Goal: Answer question/provide support

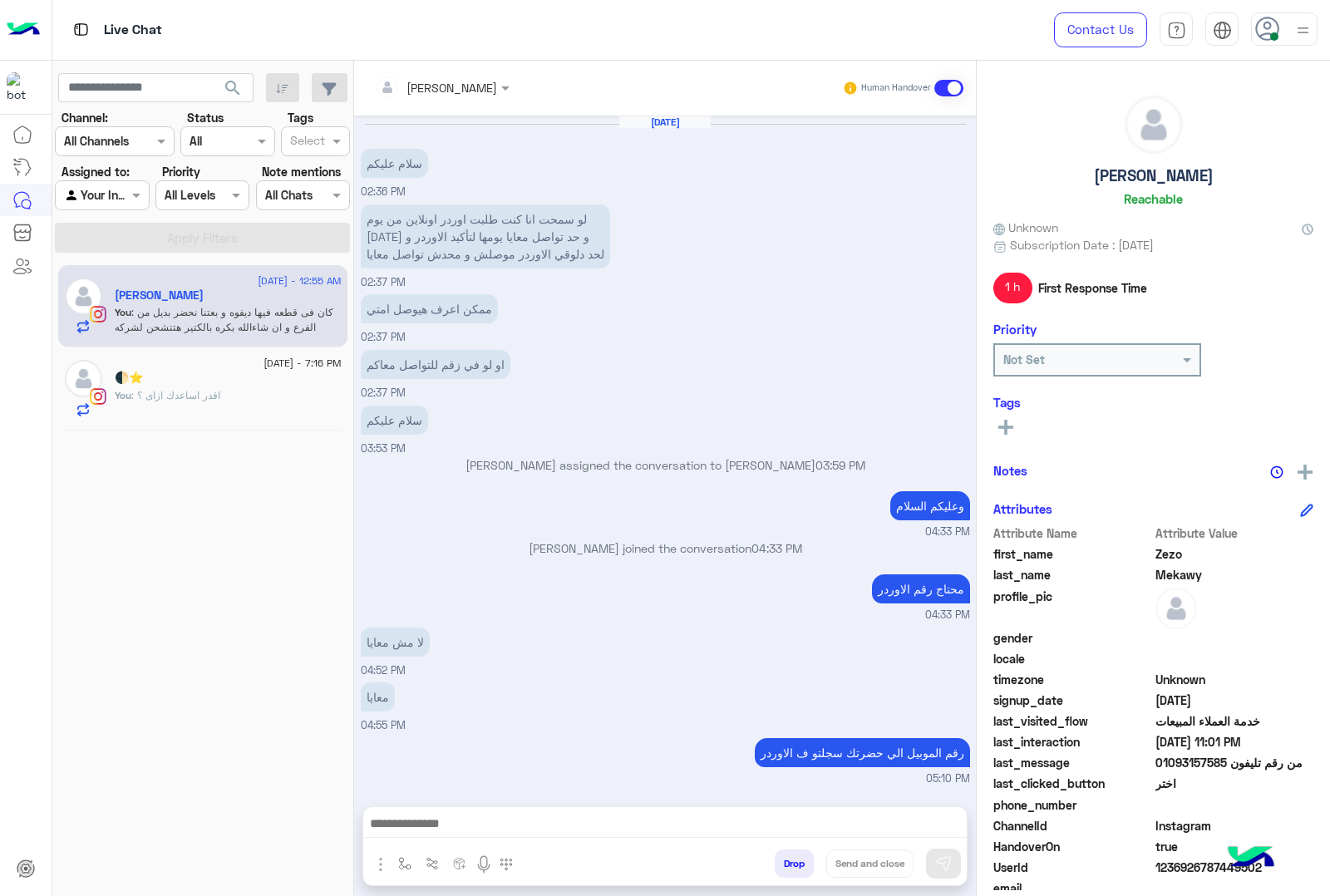
scroll to position [1602, 0]
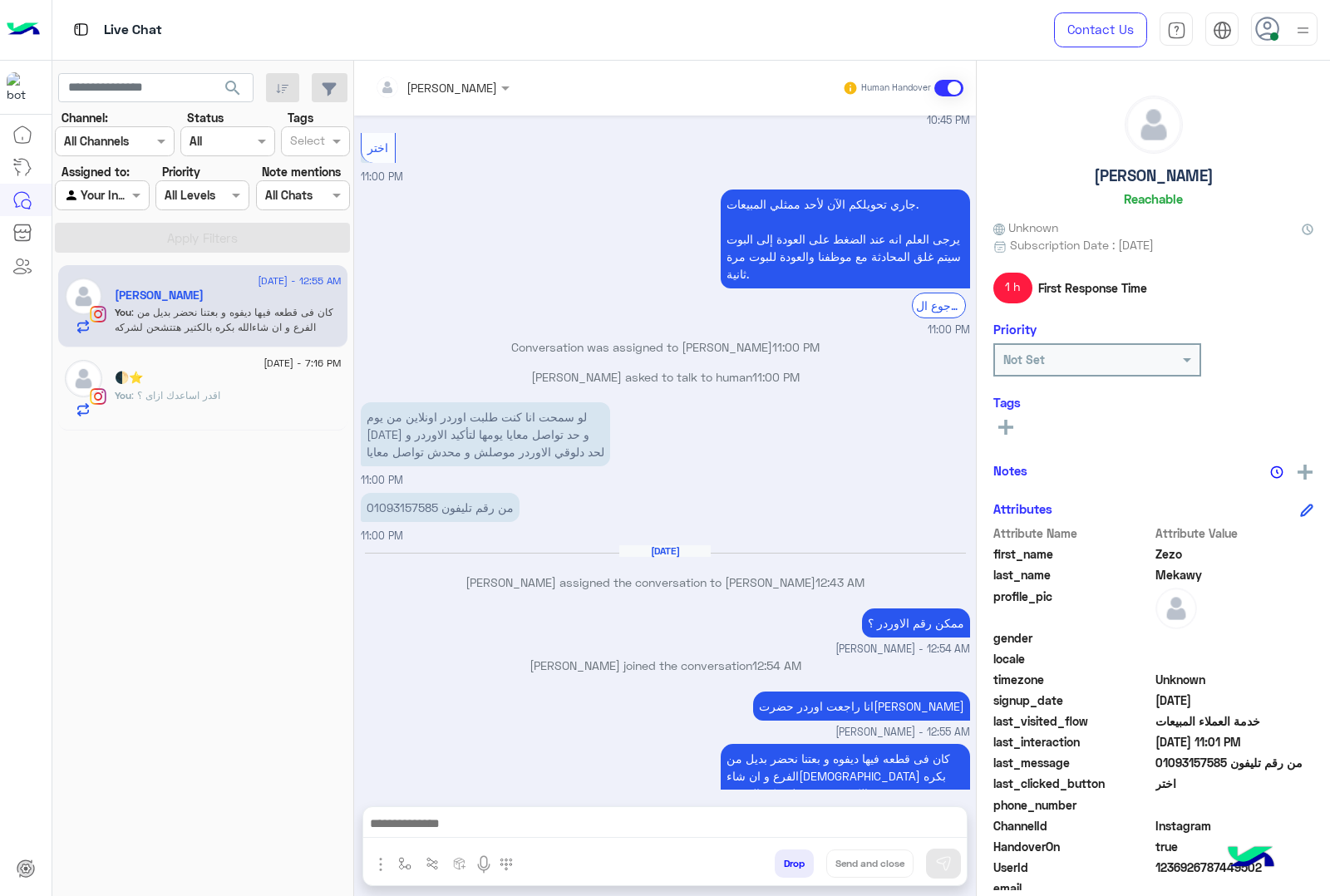
click at [497, 493] on p "من رقم تليفون 01093157585" at bounding box center [440, 507] width 159 height 29
click at [570, 489] on div "من رقم تليفون 01093157585 11:00 PM" at bounding box center [665, 516] width 610 height 56
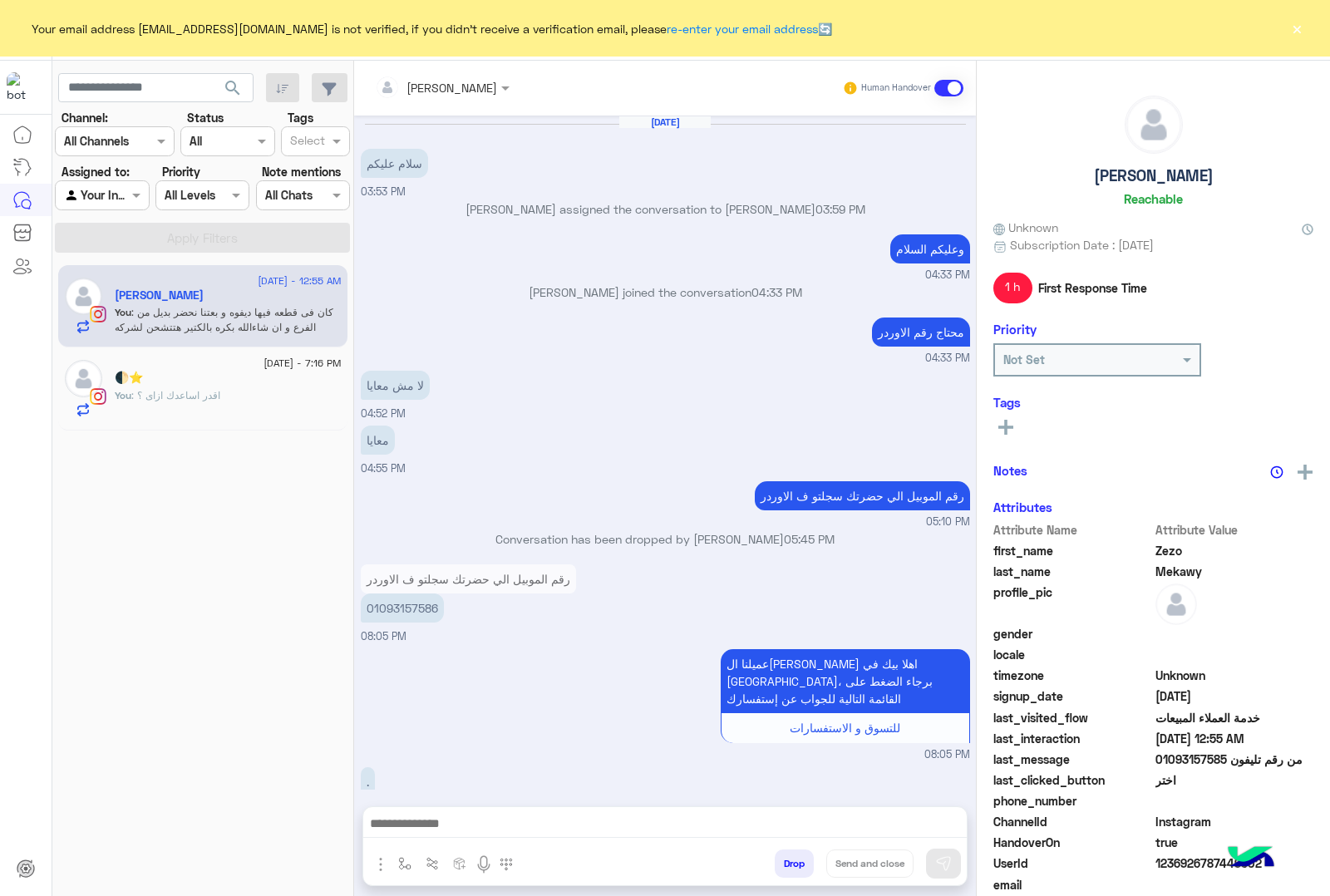
scroll to position [1328, 0]
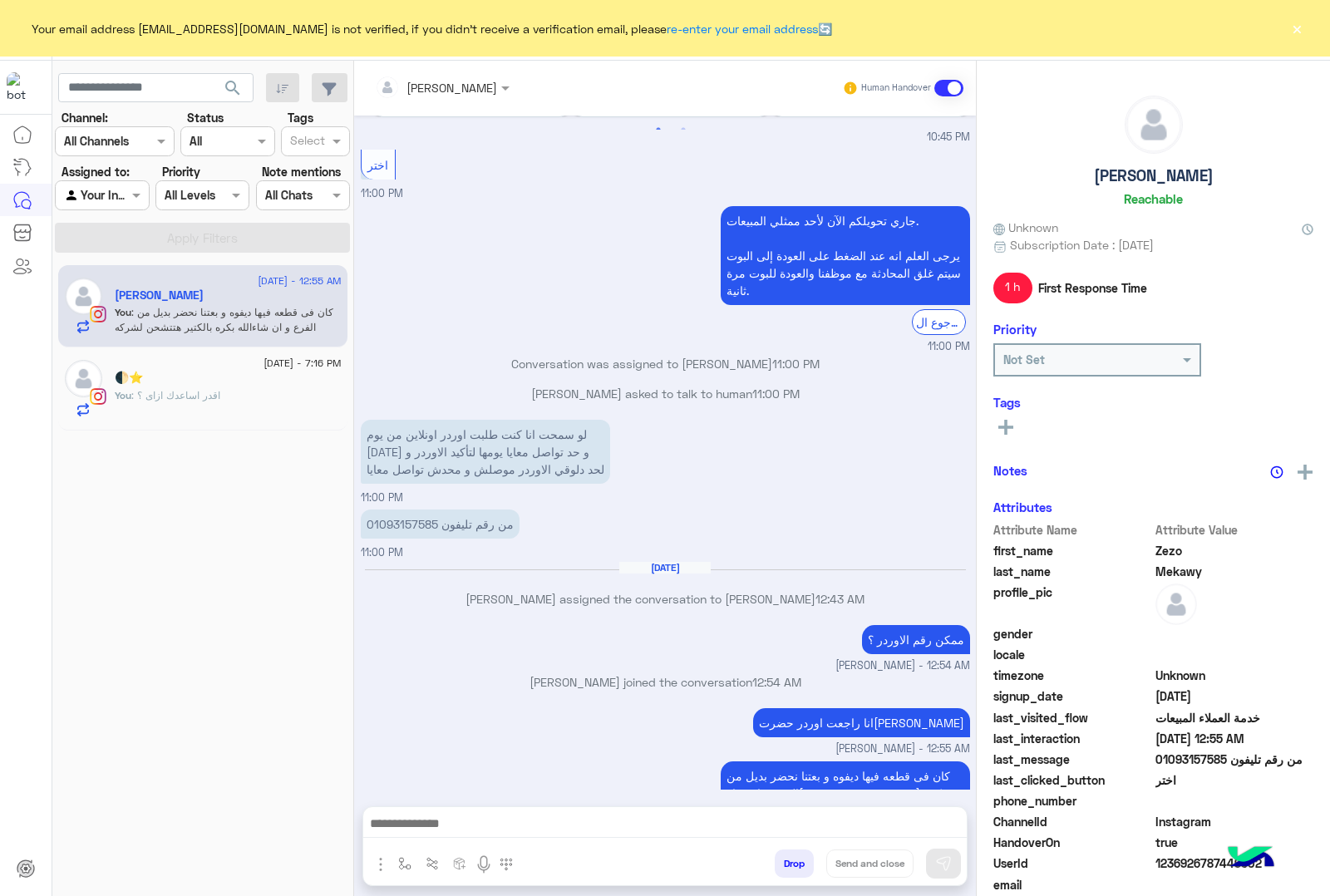
click at [1298, 31] on button "×" at bounding box center [1296, 28] width 17 height 17
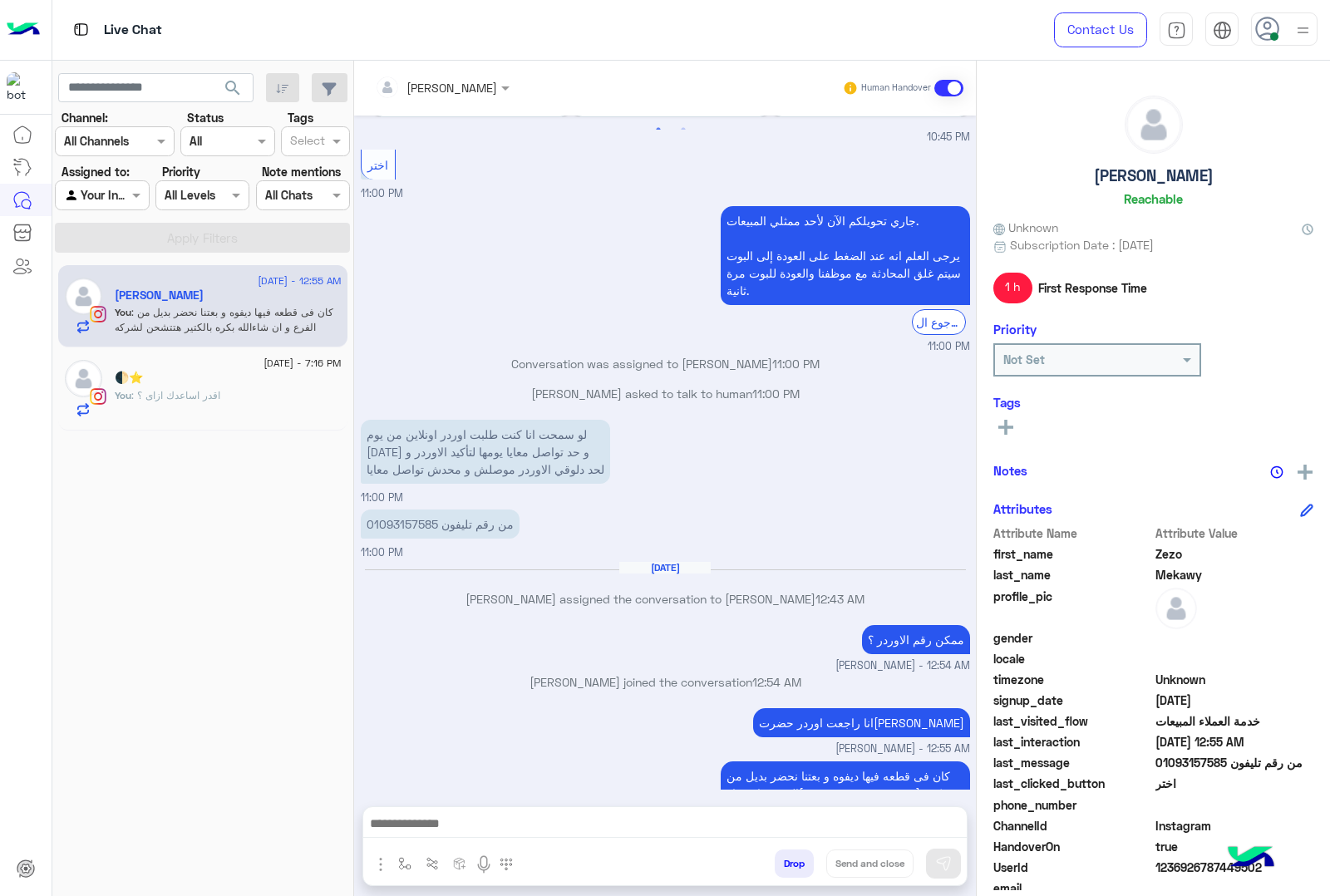
click at [809, 862] on button "Drop" at bounding box center [794, 864] width 39 height 28
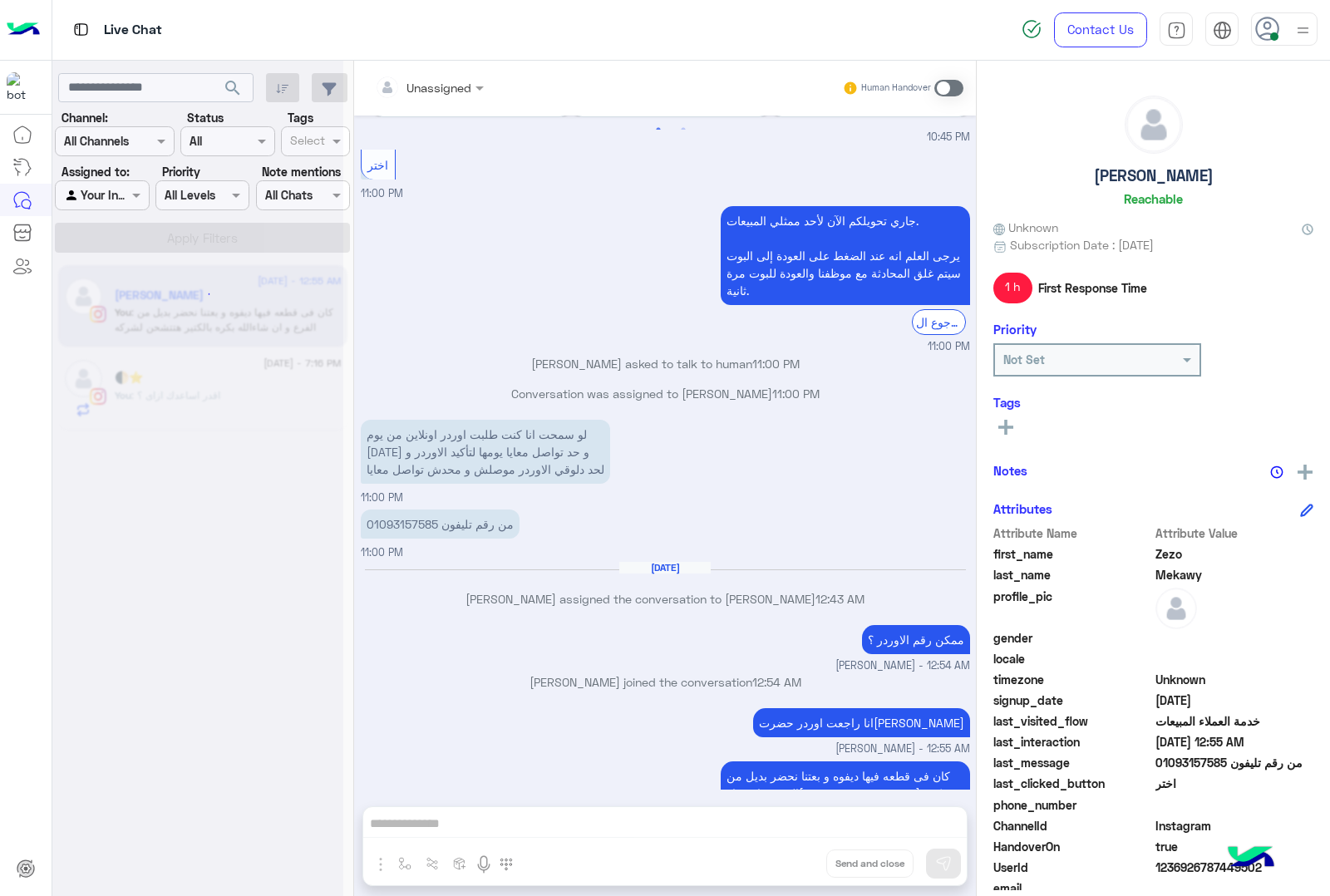
scroll to position [1360, 0]
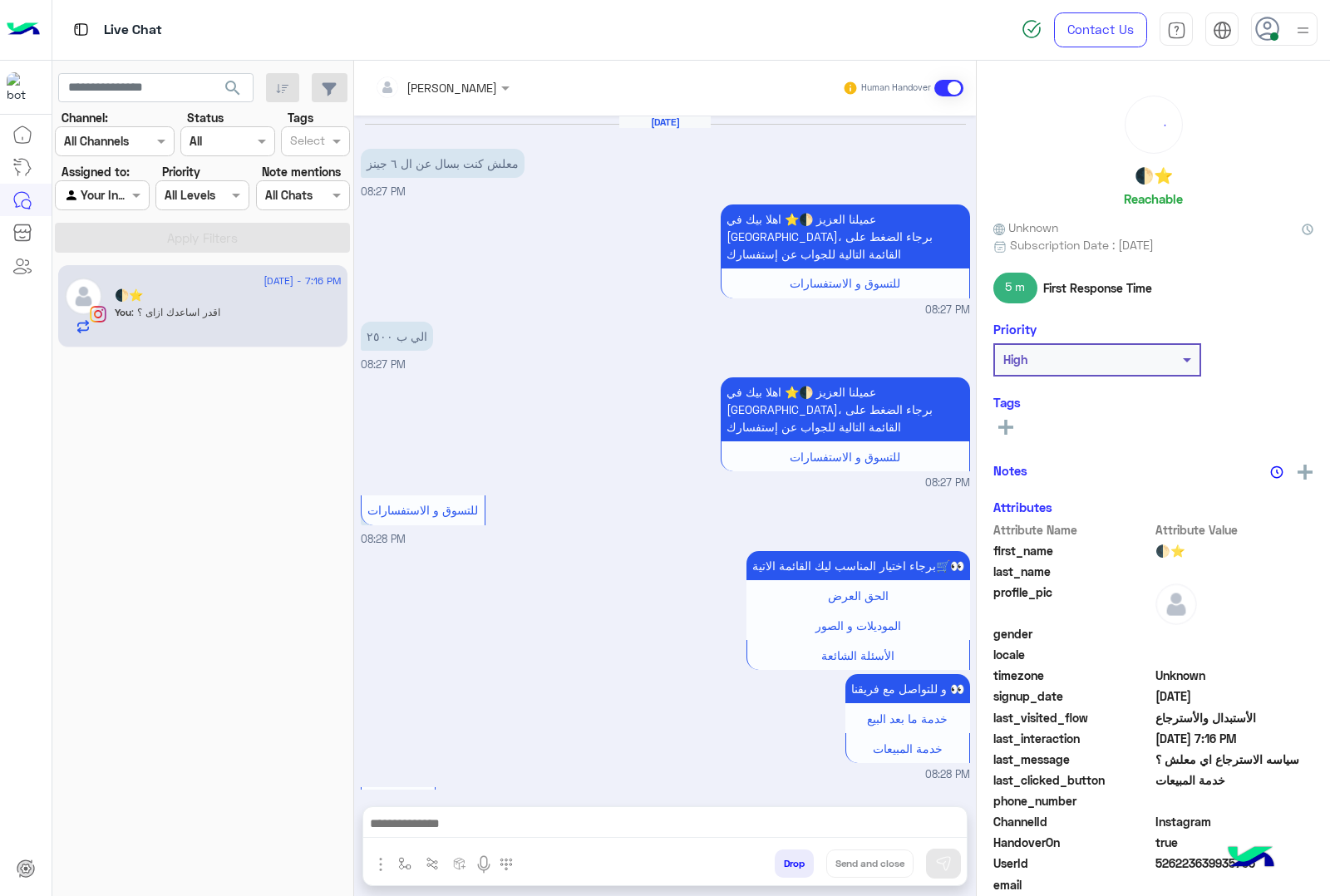
scroll to position [1905, 0]
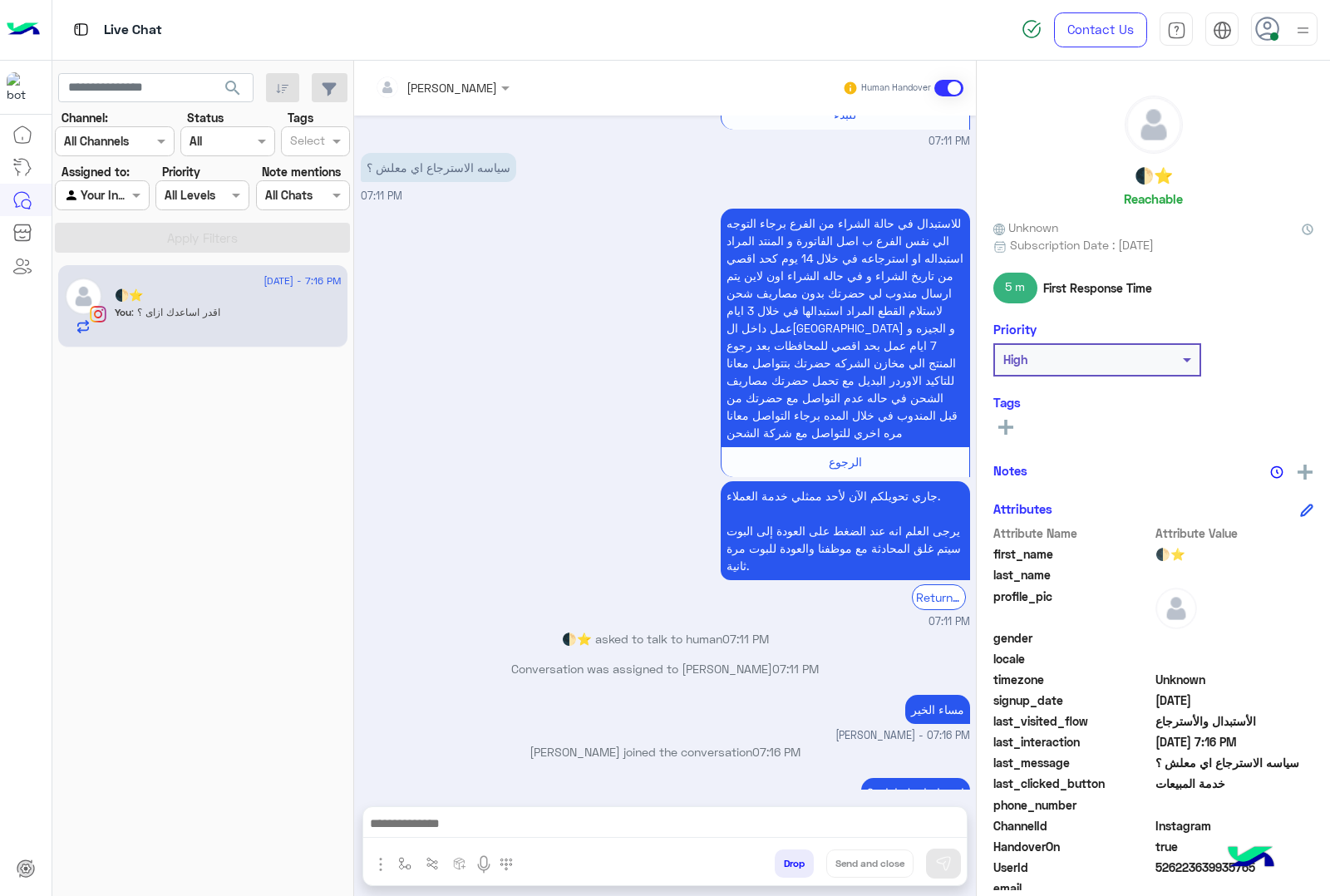
click at [1187, 868] on span "526223639935765" at bounding box center [1235, 868] width 159 height 18
copy span "526223639935765"
click at [1135, 181] on h5 "🌓⭐️" at bounding box center [1153, 176] width 38 height 20
click at [1136, 176] on h5 "🌓⭐️" at bounding box center [1153, 176] width 38 height 20
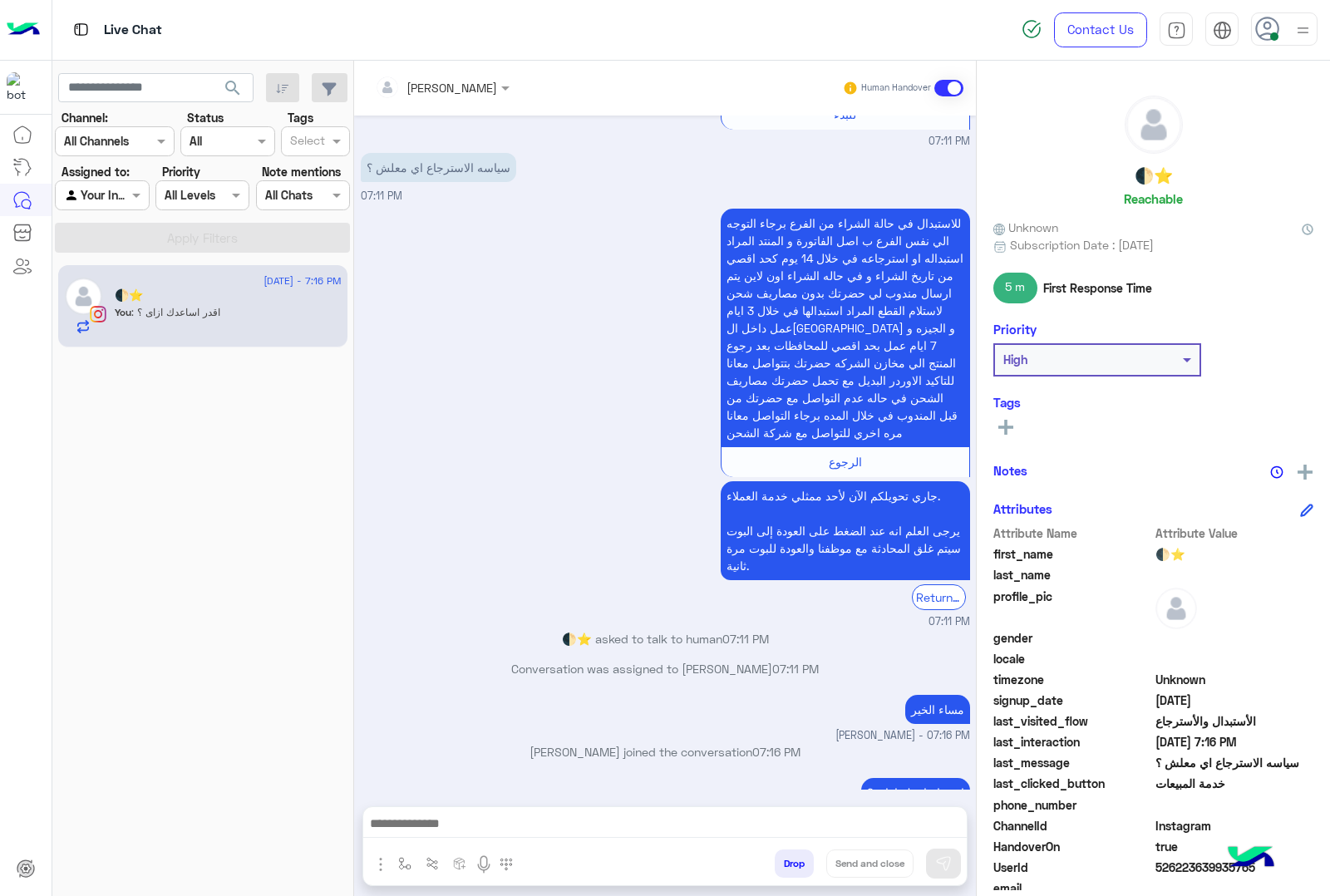
click at [783, 867] on button "Drop" at bounding box center [794, 864] width 39 height 28
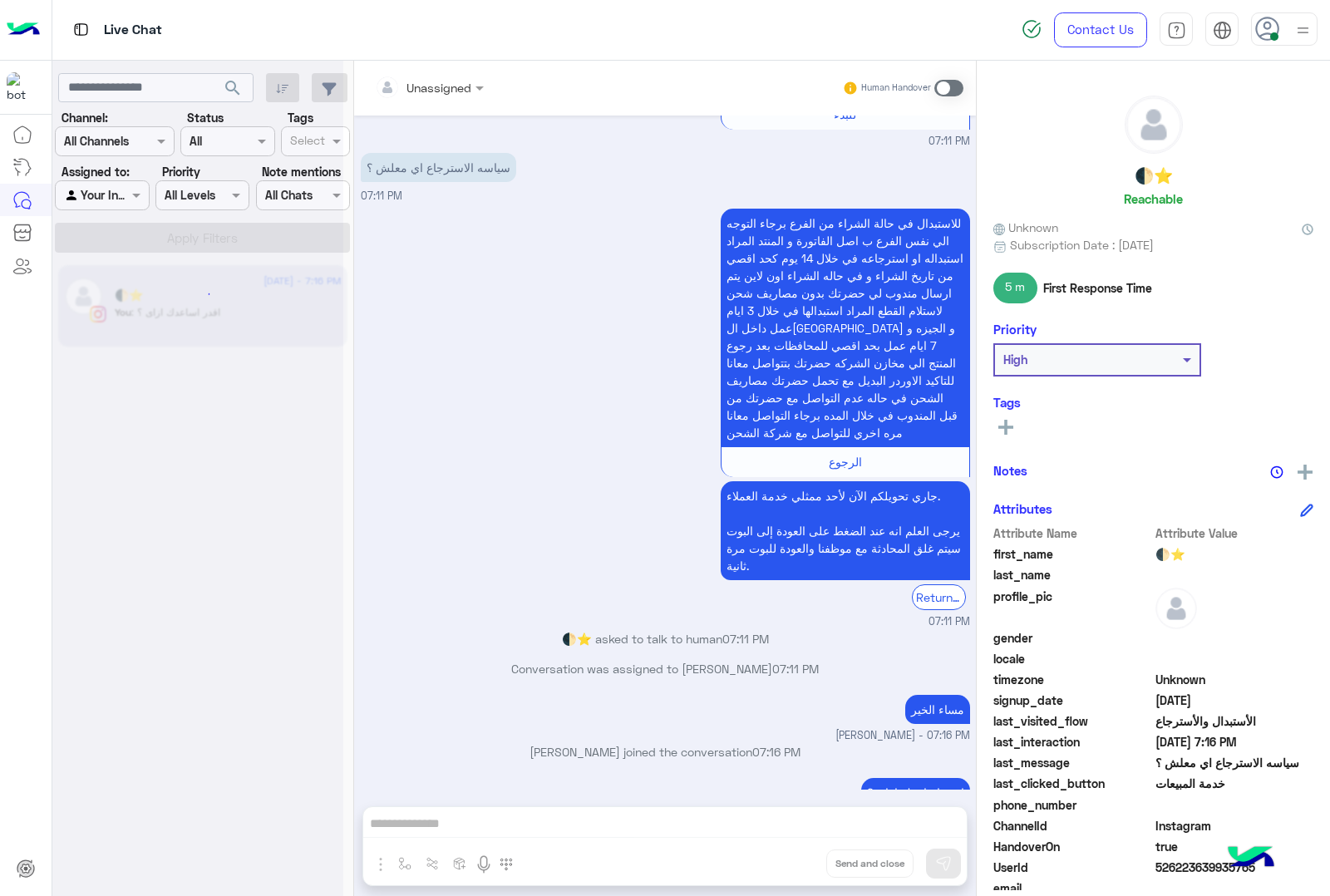
scroll to position [1964, 0]
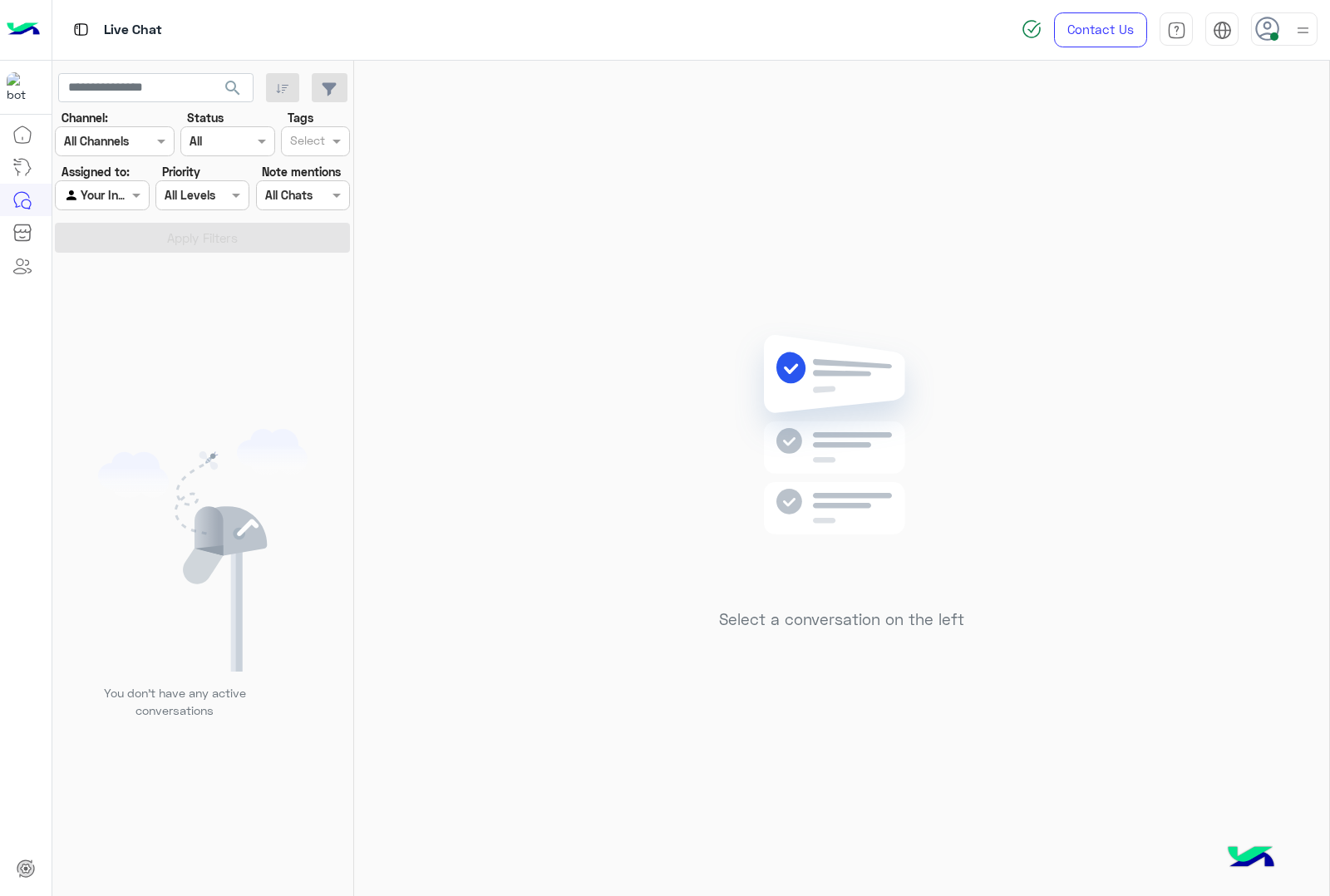
click at [1294, 31] on img at bounding box center [1302, 29] width 20 height 20
click at [1177, 241] on label "Offline" at bounding box center [1214, 236] width 181 height 30
